Goal: Navigation & Orientation: Find specific page/section

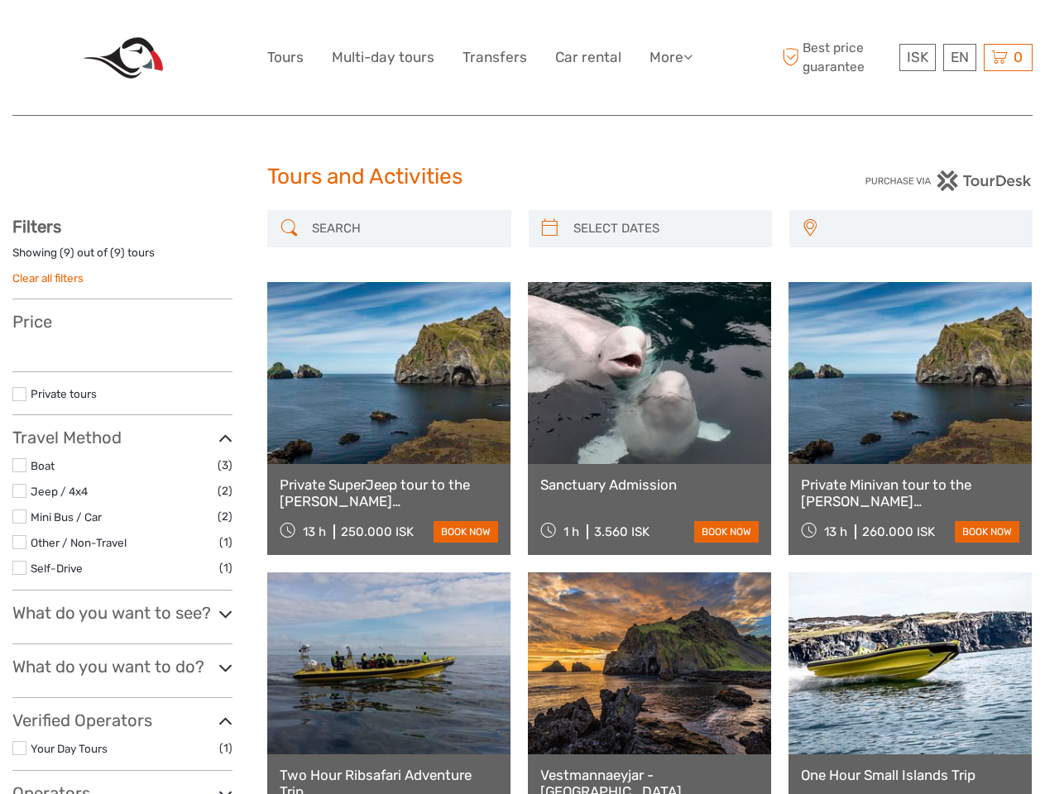
select select
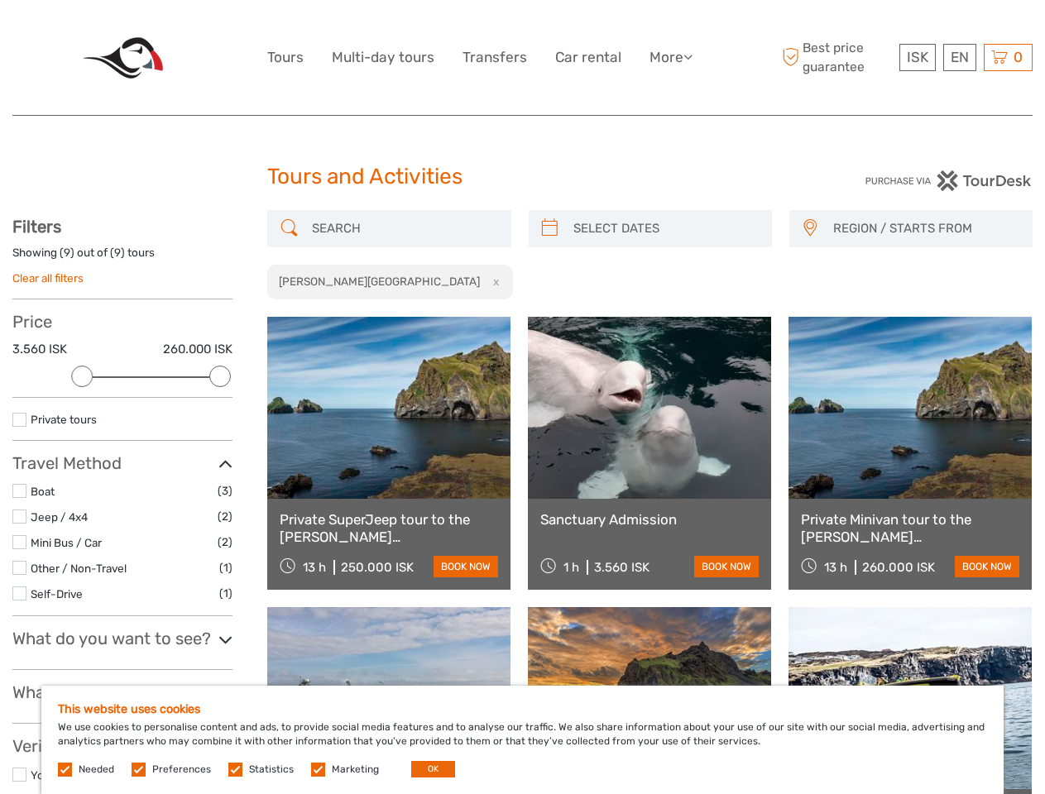
click at [669, 57] on link "More" at bounding box center [670, 57] width 43 height 24
click at [689, 56] on icon at bounding box center [687, 57] width 9 height 14
click at [916, 57] on span "ISK" at bounding box center [917, 57] width 22 height 17
click at [959, 57] on div "EN English Español Deutsch" at bounding box center [959, 57] width 33 height 27
click at [1007, 57] on div "0 Items Total 0 ISK Checkout The shopping cart is empty." at bounding box center [1007, 57] width 49 height 27
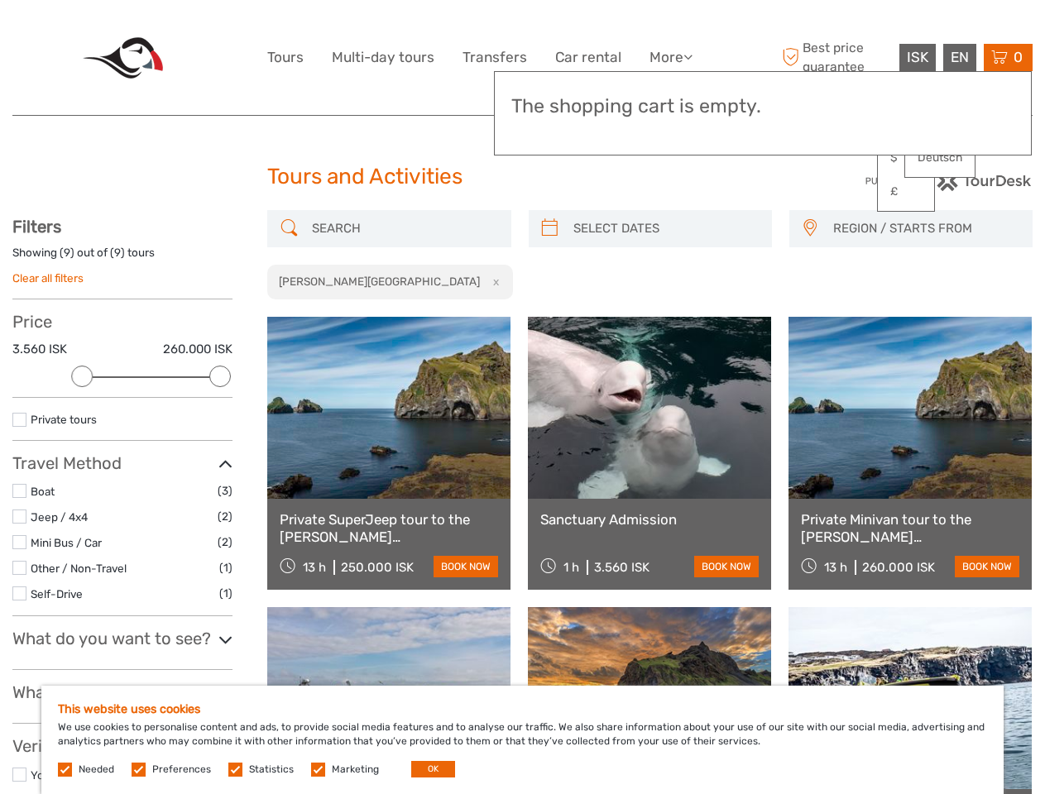
click at [82, 376] on div at bounding box center [82, 377] width 22 height 22
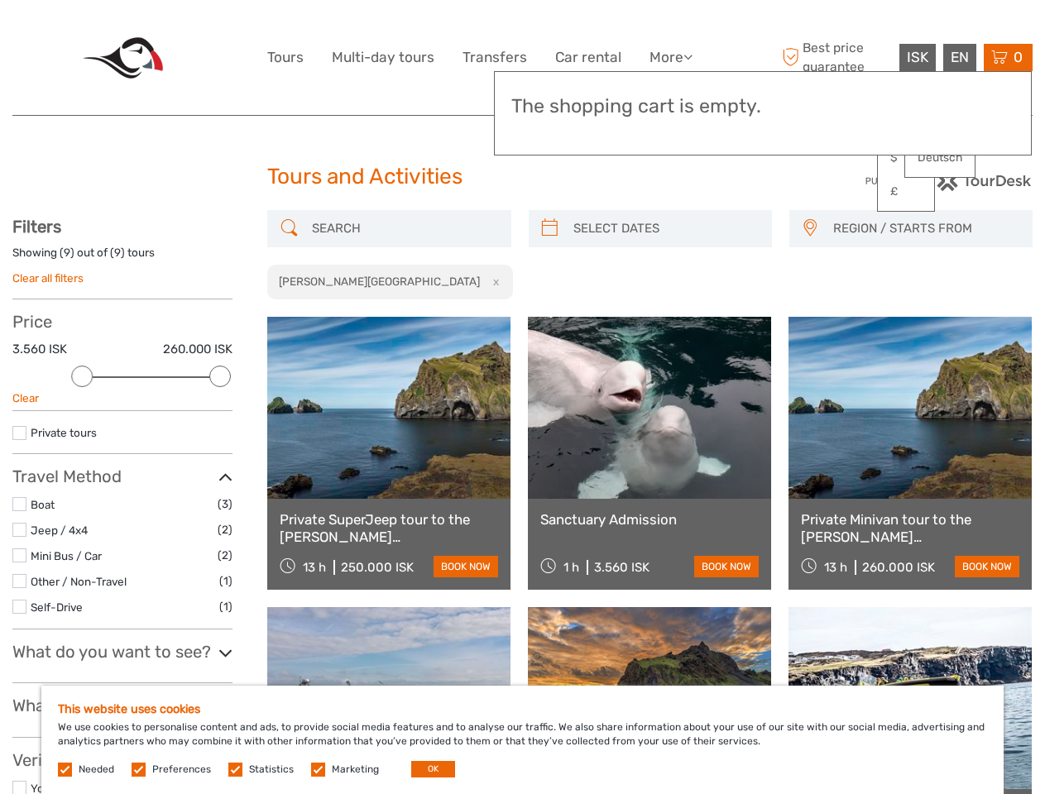
click at [220, 423] on div "Private tours" at bounding box center [122, 438] width 220 height 31
click at [549, 317] on link at bounding box center [649, 408] width 243 height 182
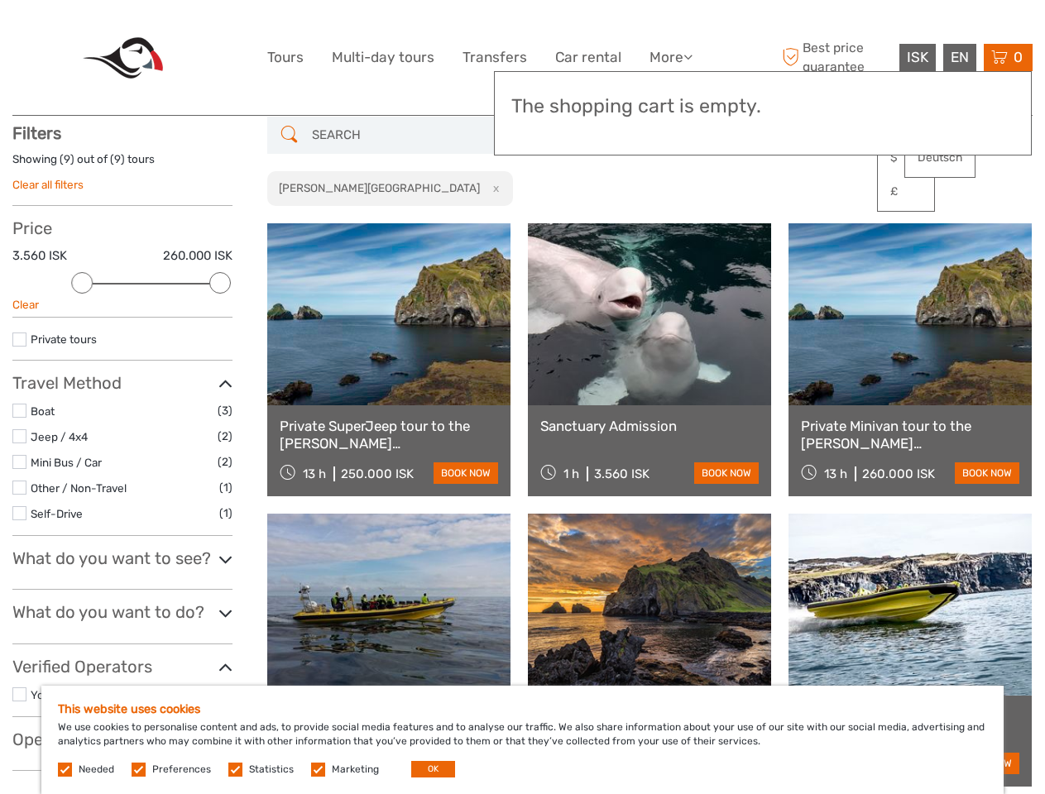
click at [664, 228] on link at bounding box center [649, 314] width 243 height 182
click at [809, 228] on link at bounding box center [909, 314] width 243 height 182
